Goal: Task Accomplishment & Management: Use online tool/utility

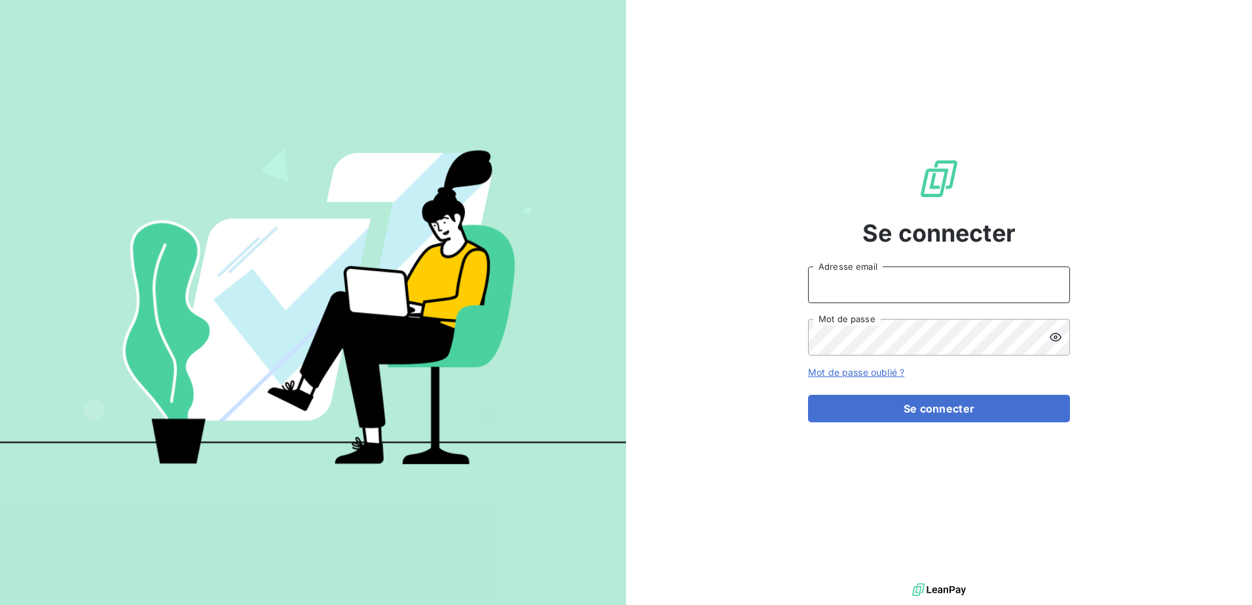
click at [879, 300] on input "Adresse email" at bounding box center [939, 285] width 262 height 37
type input "[EMAIL_ADDRESS][DOMAIN_NAME]"
click at [808, 395] on button "Se connecter" at bounding box center [939, 409] width 262 height 28
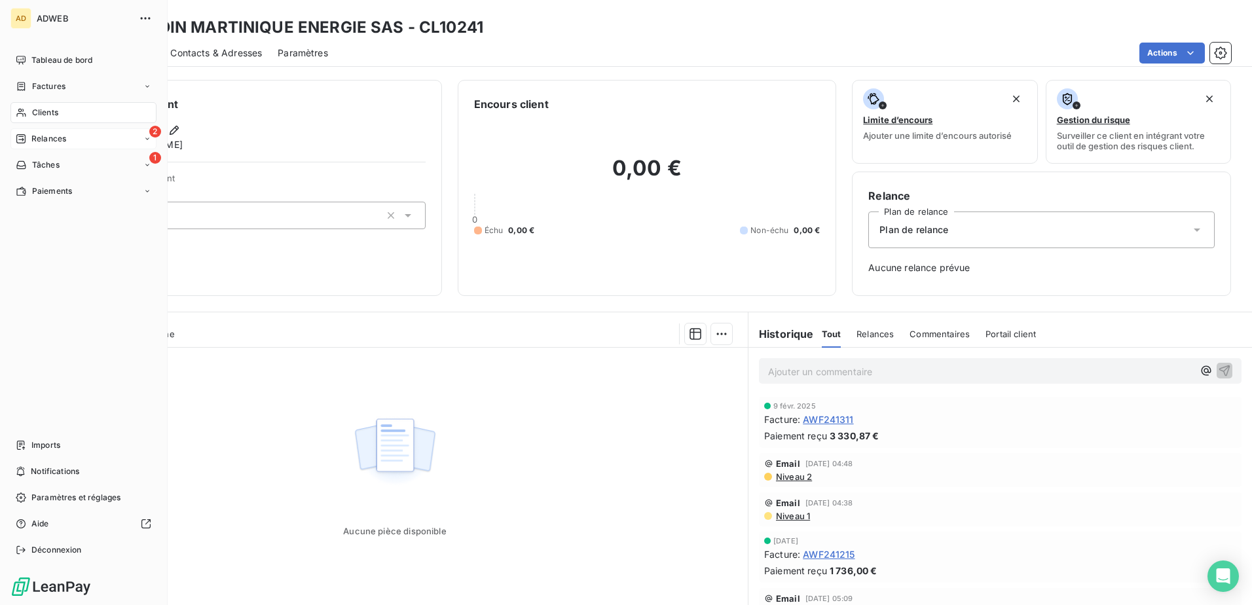
click at [37, 139] on span "Relances" at bounding box center [48, 139] width 35 height 12
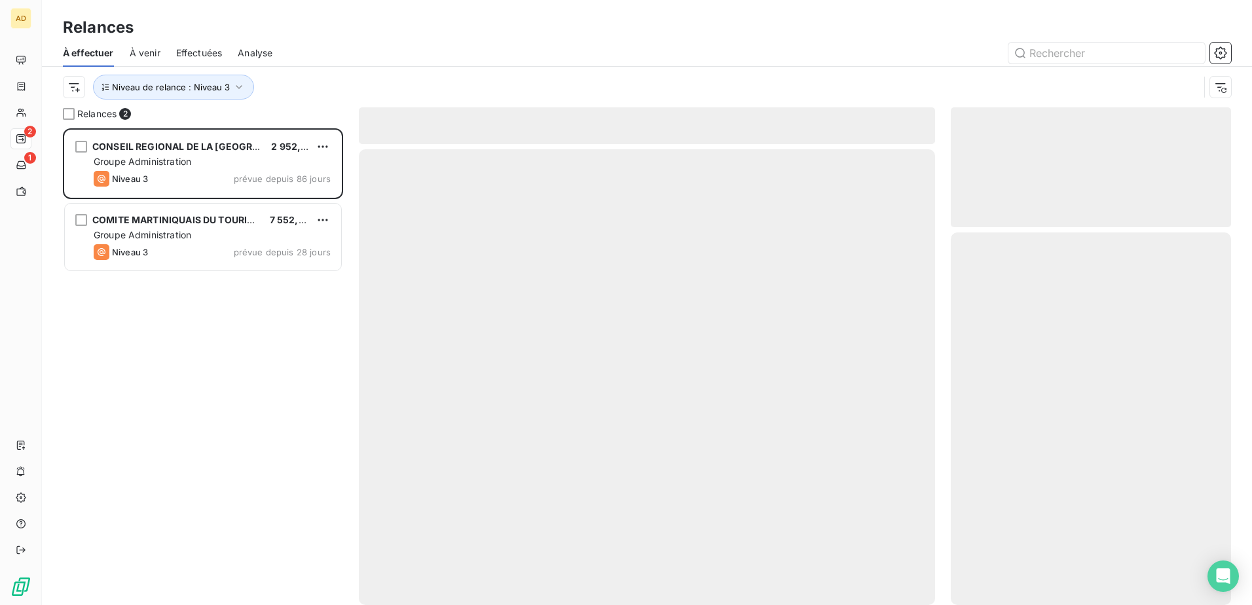
scroll to position [467, 270]
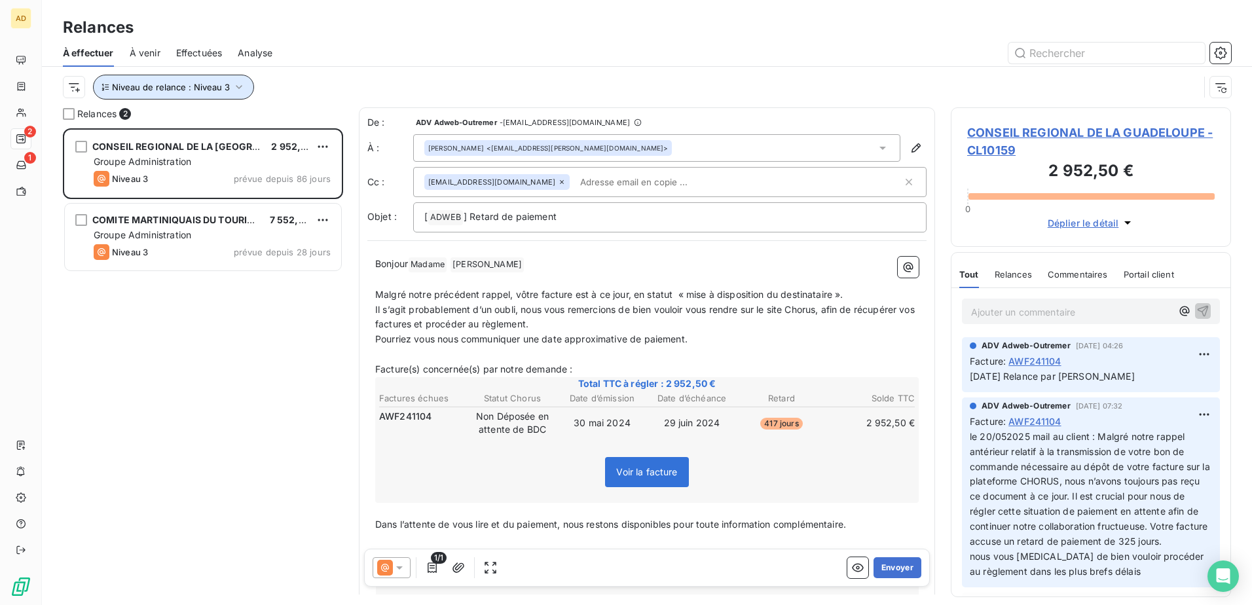
click at [245, 90] on button "Niveau de relance : Niveau 3" at bounding box center [173, 87] width 161 height 25
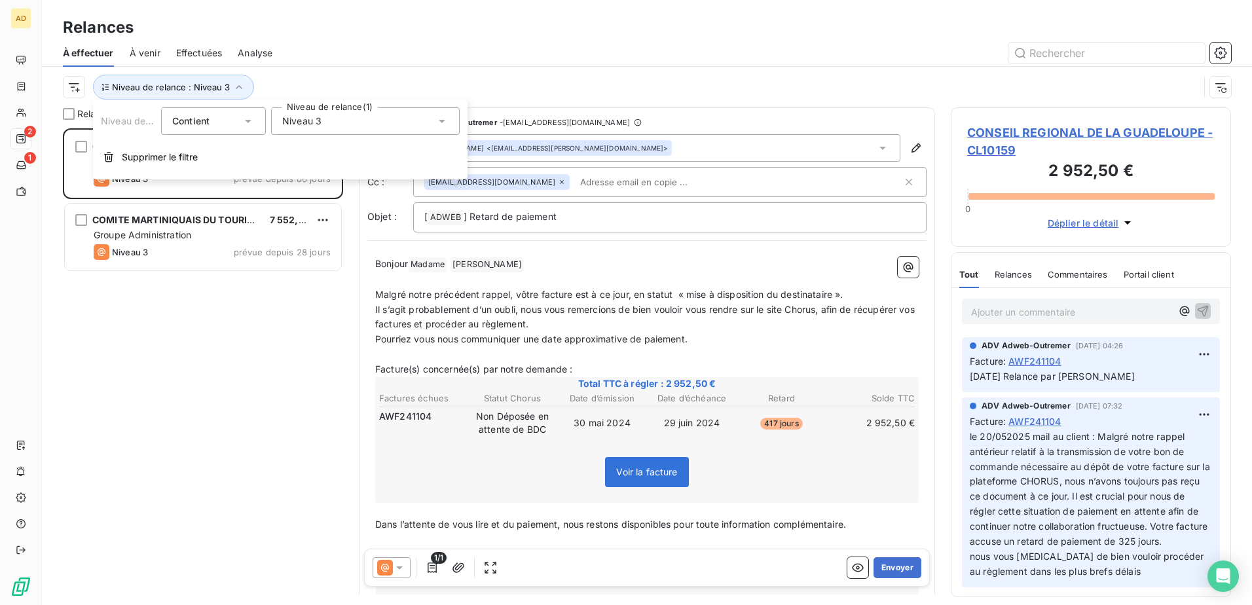
click at [443, 120] on icon at bounding box center [442, 121] width 7 height 3
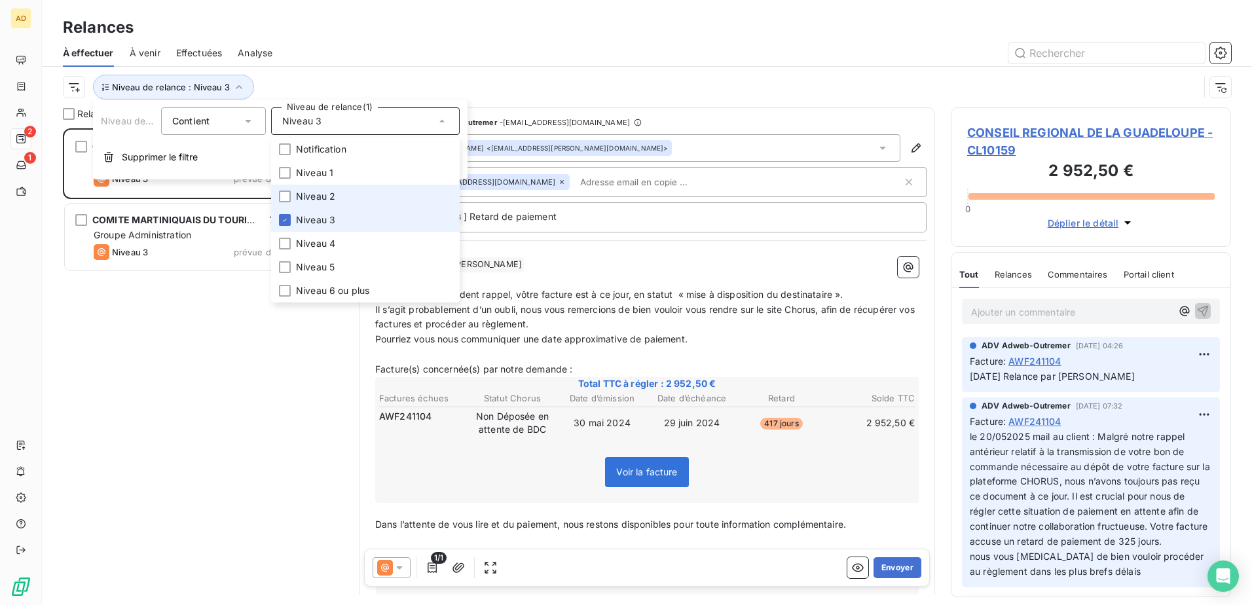
drag, startPoint x: 284, startPoint y: 218, endPoint x: 288, endPoint y: 206, distance: 13.0
click at [284, 217] on icon at bounding box center [285, 220] width 8 height 8
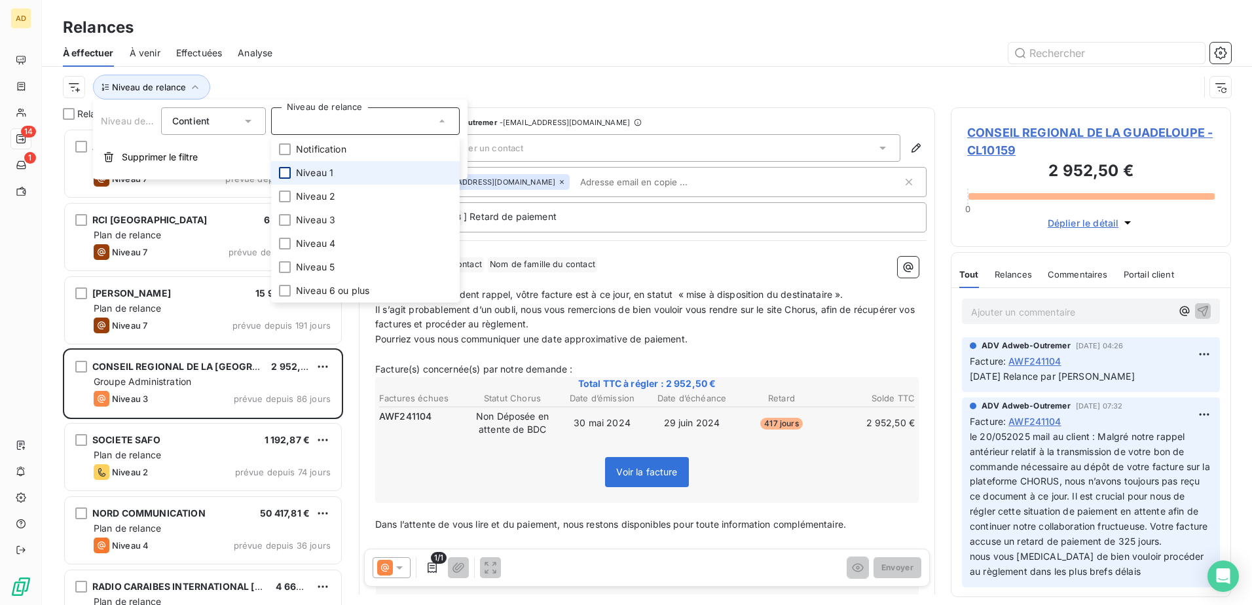
click at [282, 167] on div at bounding box center [285, 173] width 12 height 12
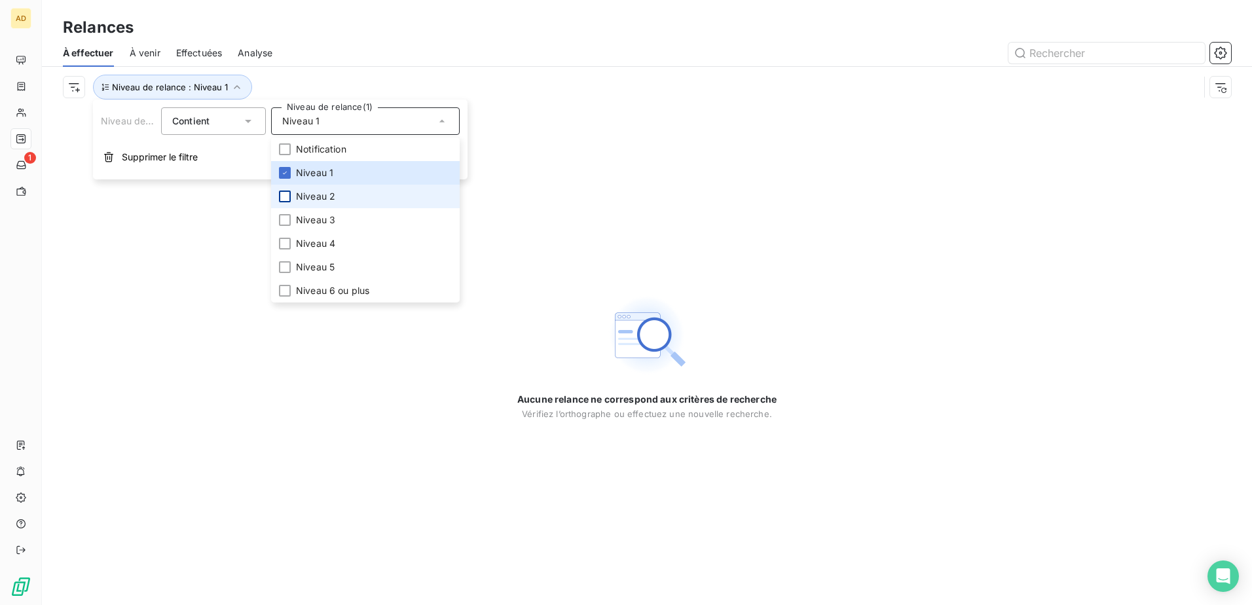
click at [287, 195] on div at bounding box center [285, 197] width 12 height 12
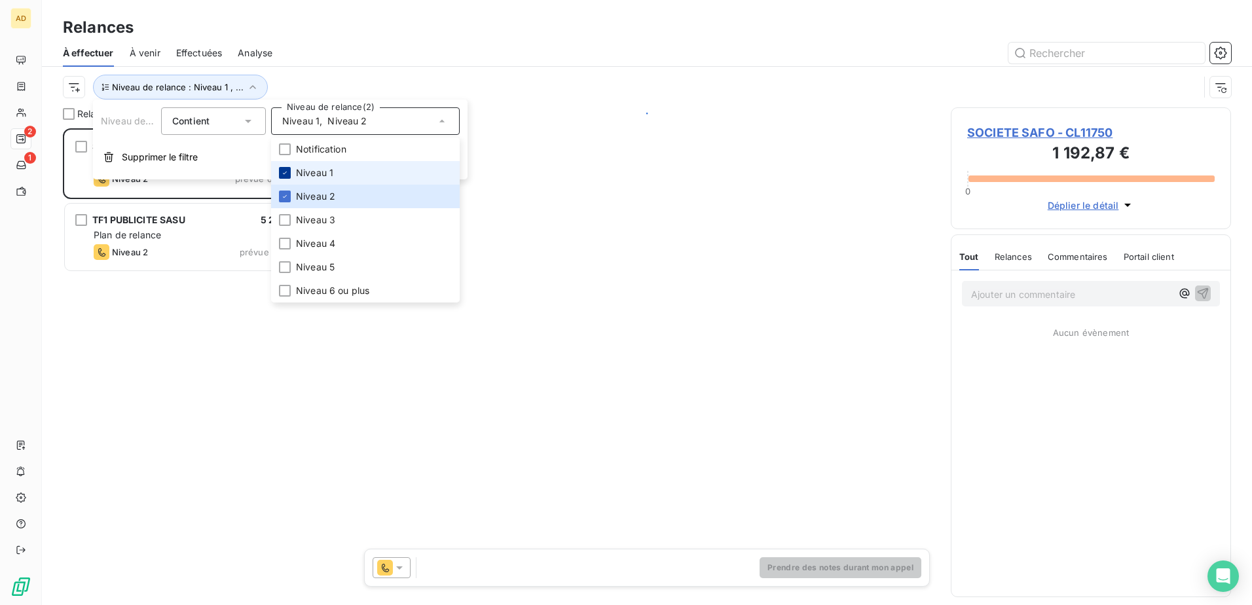
scroll to position [467, 270]
click at [283, 172] on icon at bounding box center [285, 173] width 8 height 8
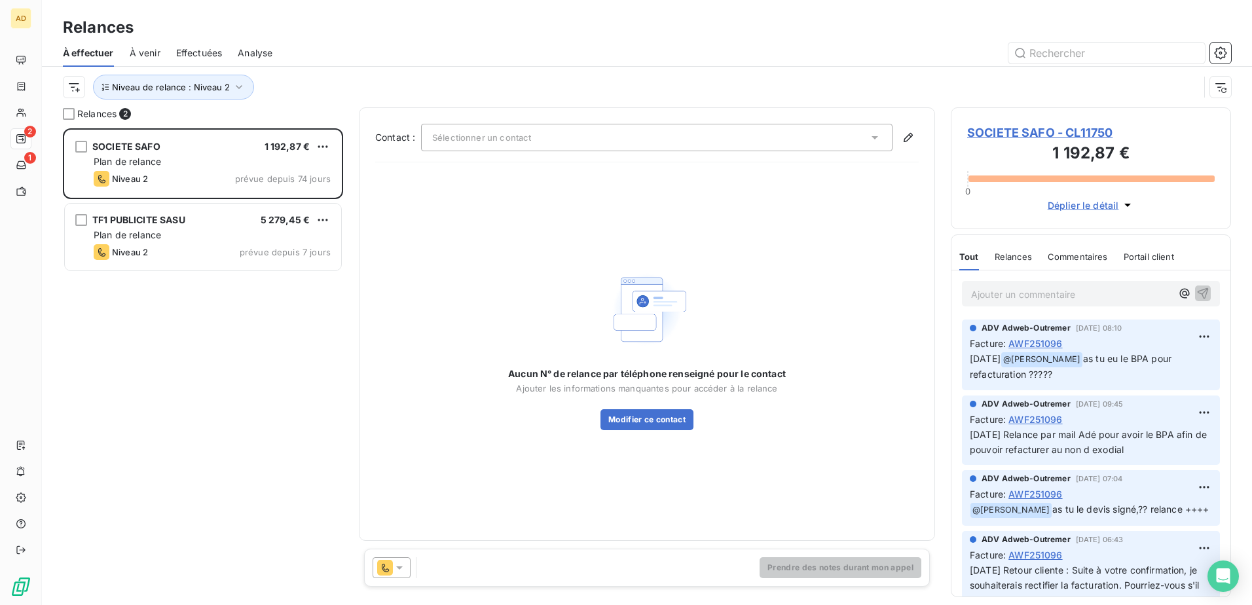
click at [212, 304] on div "SOCIETE SAFO 1 192,87 € Plan de relance Niveau 2 prévue depuis 74 jours TF1 PUB…" at bounding box center [203, 366] width 280 height 477
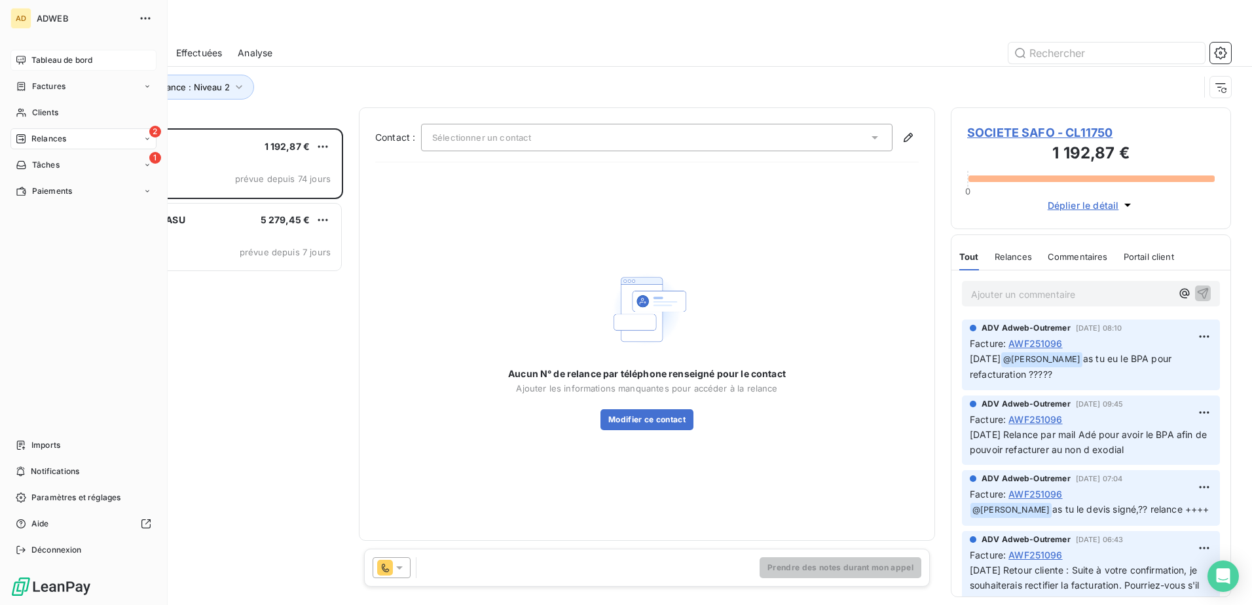
click at [64, 59] on span "Tableau de bord" at bounding box center [61, 60] width 61 height 12
